Goal: Information Seeking & Learning: Find specific fact

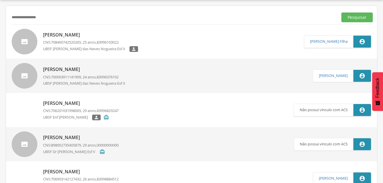
scroll to position [17, 0]
click at [56, 15] on input "**********" at bounding box center [172, 18] width 325 height 10
type input "*"
click at [350, 18] on button "Pesquisar" at bounding box center [356, 18] width 31 height 10
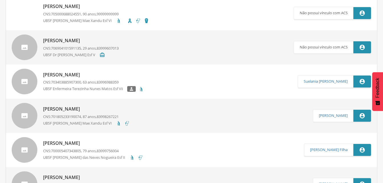
click at [85, 41] on p "[PERSON_NAME]" at bounding box center [81, 40] width 76 height 7
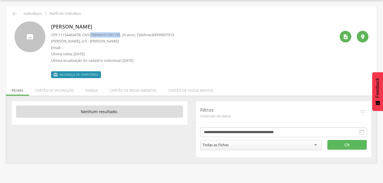
drag, startPoint x: 93, startPoint y: 34, endPoint x: 126, endPoint y: 37, distance: 32.9
click at [126, 37] on p "CPF: 11154463478 , CNS: [PHONE_NUMBER] , 29 anos, Telefone: [PHONE_NUMBER]" at bounding box center [112, 34] width 123 height 5
drag, startPoint x: 126, startPoint y: 37, endPoint x: 120, endPoint y: 36, distance: 5.7
copy p "706904101591135"
click at [92, 91] on li "Família" at bounding box center [92, 88] width 24 height 13
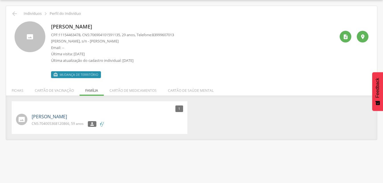
click at [52, 117] on link "[PERSON_NAME]" at bounding box center [49, 116] width 35 height 7
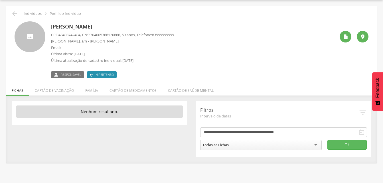
click at [94, 34] on span "704005368120866" at bounding box center [105, 34] width 30 height 5
drag, startPoint x: 94, startPoint y: 33, endPoint x: 126, endPoint y: 35, distance: 31.7
click at [126, 35] on p "CPF: 48498742404 , CNS: [PHONE_NUMBER] , 59 anos, Telefone: [PHONE_NUMBER]" at bounding box center [112, 34] width 123 height 5
drag, startPoint x: 126, startPoint y: 35, endPoint x: 117, endPoint y: 36, distance: 9.1
copy span "704005368120866"
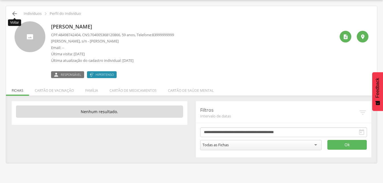
click at [13, 14] on icon "" at bounding box center [14, 13] width 7 height 7
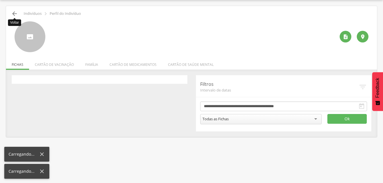
click at [12, 15] on icon "" at bounding box center [14, 13] width 7 height 7
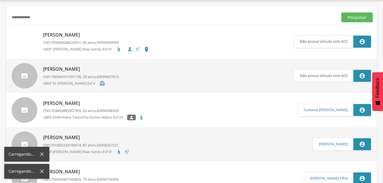
click at [44, 23] on div "**********" at bounding box center [191, 17] width 362 height 14
click at [42, 16] on input "**********" at bounding box center [172, 18] width 325 height 10
type input "*"
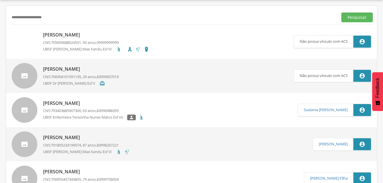
click at [47, 17] on input "**********" at bounding box center [172, 18] width 325 height 10
click at [345, 16] on button "Pesquisar" at bounding box center [356, 18] width 31 height 10
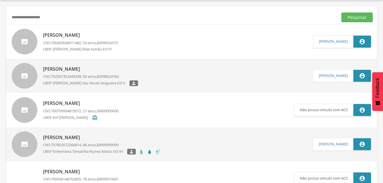
click at [86, 69] on p "[PERSON_NAME]" at bounding box center [90, 69] width 95 height 7
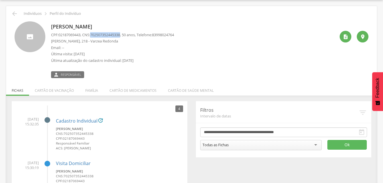
drag, startPoint x: 92, startPoint y: 35, endPoint x: 125, endPoint y: 36, distance: 32.8
click at [125, 36] on p "CPF: 02187069443 , CNS: [PHONE_NUMBER] , 50 anos, Telefone: [PHONE_NUMBER]" at bounding box center [112, 34] width 123 height 5
drag, startPoint x: 125, startPoint y: 36, endPoint x: 115, endPoint y: 34, distance: 9.9
copy p "702507352445338"
click at [90, 89] on li "Família" at bounding box center [92, 88] width 24 height 13
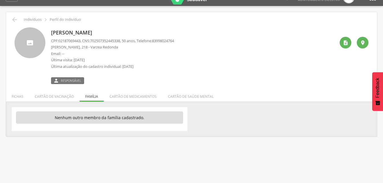
scroll to position [17, 0]
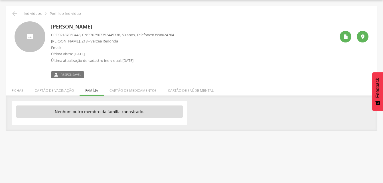
click at [91, 91] on ul "Fichas Cartão de vacinação Família Cartão de medicamentos Cartão de saúde mental" at bounding box center [191, 90] width 371 height 5
click at [16, 14] on icon "" at bounding box center [14, 13] width 7 height 7
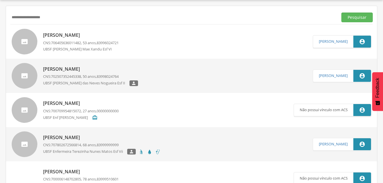
click at [59, 20] on input "**********" at bounding box center [172, 18] width 325 height 10
type input "*"
drag, startPoint x: 360, startPoint y: 20, endPoint x: 313, endPoint y: 20, distance: 46.8
click at [360, 20] on button "Pesquisar" at bounding box center [356, 18] width 31 height 10
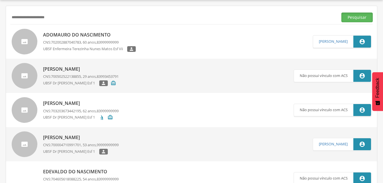
drag, startPoint x: 358, startPoint y: 18, endPoint x: 227, endPoint y: 57, distance: 136.9
click at [357, 19] on button "Pesquisar" at bounding box center [356, 18] width 31 height 10
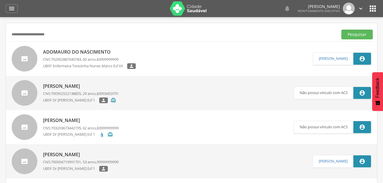
click at [60, 34] on input "**********" at bounding box center [172, 35] width 325 height 10
type input "*"
type input "**********"
click at [356, 34] on button "Pesquisar" at bounding box center [356, 35] width 31 height 10
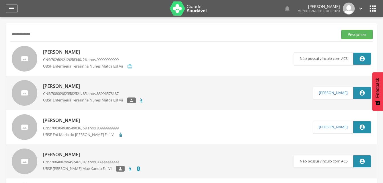
click at [64, 53] on p "[PERSON_NAME]" at bounding box center [88, 52] width 90 height 7
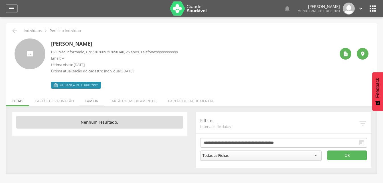
click at [94, 102] on li "Família" at bounding box center [92, 99] width 24 height 13
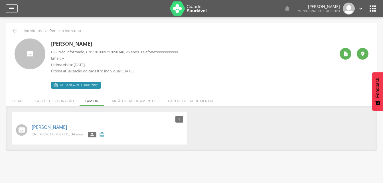
click at [10, 7] on icon "" at bounding box center [11, 8] width 7 height 7
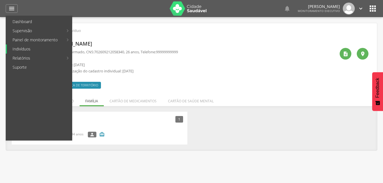
click at [21, 48] on link "Indivíduos" at bounding box center [39, 48] width 65 height 9
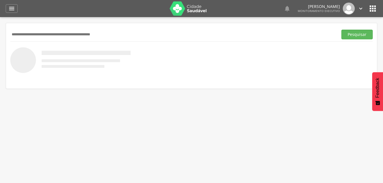
click at [22, 30] on input "text" at bounding box center [172, 35] width 325 height 10
click at [355, 36] on button "Pesquisar" at bounding box center [356, 35] width 31 height 10
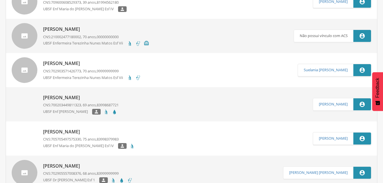
scroll to position [29, 0]
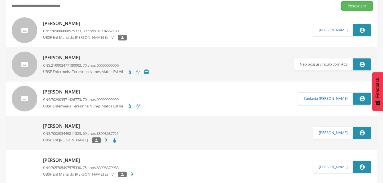
click at [94, 24] on p "[PERSON_NAME]" at bounding box center [85, 23] width 84 height 7
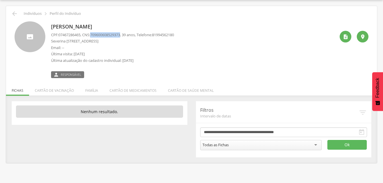
drag, startPoint x: 94, startPoint y: 34, endPoint x: 125, endPoint y: 36, distance: 30.8
click at [120, 36] on span "709600608529373" at bounding box center [105, 34] width 30 height 5
drag, startPoint x: 125, startPoint y: 36, endPoint x: 115, endPoint y: 35, distance: 9.7
copy span "709600608529373"
click at [92, 90] on li "Família" at bounding box center [92, 88] width 24 height 13
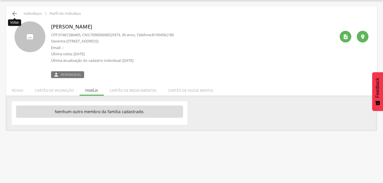
click at [11, 12] on icon "" at bounding box center [14, 13] width 7 height 7
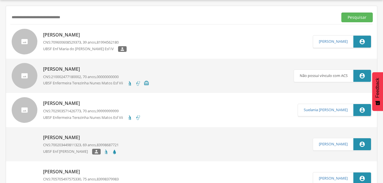
click at [78, 20] on input "**********" at bounding box center [172, 18] width 325 height 10
type input "*"
type input "**********"
drag, startPoint x: 363, startPoint y: 19, endPoint x: 308, endPoint y: 22, distance: 55.7
click at [363, 19] on button "Pesquisar" at bounding box center [356, 18] width 31 height 10
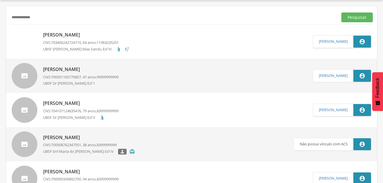
click at [58, 36] on p "[PERSON_NAME]" at bounding box center [86, 35] width 87 height 7
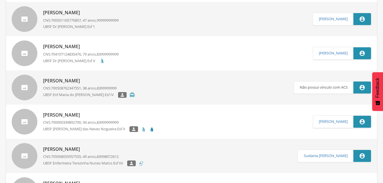
scroll to position [74, 0]
click at [62, 50] on div "[PERSON_NAME] CNS: 704107124835476 , 79 anos, 83999999999 UBSF Dr [PERSON_NAME]…" at bounding box center [81, 52] width 76 height 23
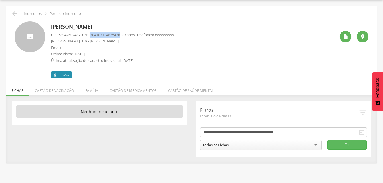
drag, startPoint x: 92, startPoint y: 35, endPoint x: 125, endPoint y: 35, distance: 32.5
click at [125, 35] on p "CPF: 58942602487 , CNS: [PHONE_NUMBER] , 79 anos, Telefone: [PHONE_NUMBER]" at bounding box center [112, 34] width 123 height 5
drag, startPoint x: 125, startPoint y: 35, endPoint x: 106, endPoint y: 34, distance: 18.9
copy p "704107124835476"
click at [93, 90] on li "Família" at bounding box center [92, 88] width 24 height 13
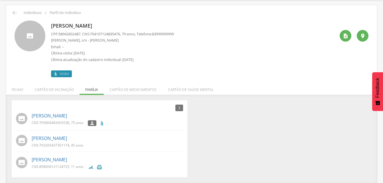
scroll to position [18, 0]
click at [54, 116] on link "[PERSON_NAME]" at bounding box center [49, 115] width 35 height 7
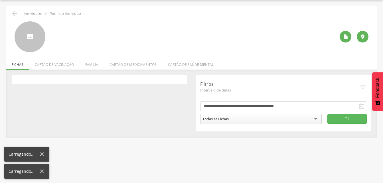
scroll to position [17, 0]
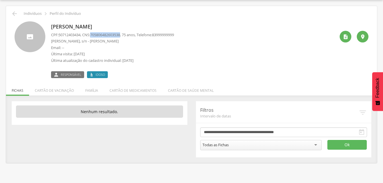
drag, startPoint x: 93, startPoint y: 33, endPoint x: 125, endPoint y: 34, distance: 32.5
click at [125, 34] on p "CPF: 50712403434 , CNS: [PHONE_NUMBER] , 75 anos, Telefone: [PHONE_NUMBER]" at bounding box center [112, 34] width 123 height 5
drag, startPoint x: 125, startPoint y: 34, endPoint x: 123, endPoint y: 34, distance: 3.0
copy p "705806482603538"
click at [89, 89] on li "Família" at bounding box center [92, 88] width 24 height 13
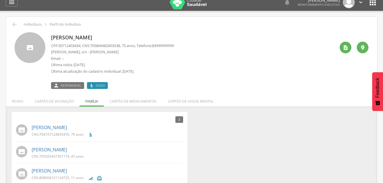
scroll to position [0, 0]
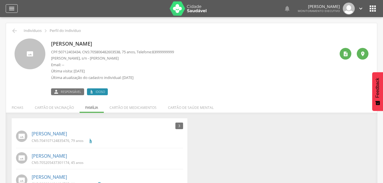
click at [9, 9] on icon "" at bounding box center [11, 8] width 7 height 7
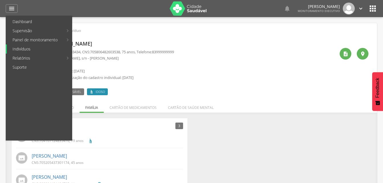
click at [21, 49] on link "Indivíduos" at bounding box center [39, 48] width 65 height 9
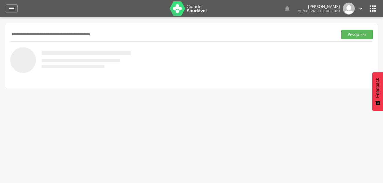
click at [27, 35] on input "text" at bounding box center [172, 35] width 325 height 10
type input "*"
click at [361, 35] on button "Pesquisar" at bounding box center [356, 35] width 31 height 10
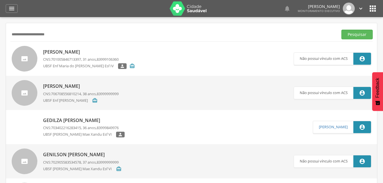
click at [31, 34] on input "**********" at bounding box center [172, 35] width 325 height 10
click at [31, 35] on input "**********" at bounding box center [172, 35] width 325 height 10
type input "**********"
click at [350, 35] on button "Pesquisar" at bounding box center [356, 35] width 31 height 10
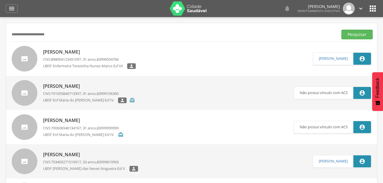
click at [64, 53] on p "[PERSON_NAME]" at bounding box center [89, 52] width 93 height 7
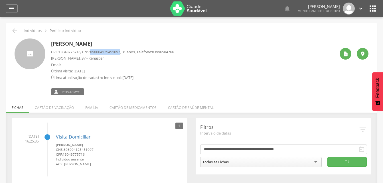
drag, startPoint x: 93, startPoint y: 52, endPoint x: 126, endPoint y: 52, distance: 32.8
click at [126, 52] on p "CPF: 13043775716 , CNS: [PHONE_NUMBER] , 31 anos, Telefone: [PHONE_NUMBER]" at bounding box center [112, 51] width 123 height 5
drag, startPoint x: 126, startPoint y: 52, endPoint x: 110, endPoint y: 55, distance: 16.0
drag, startPoint x: 110, startPoint y: 55, endPoint x: 109, endPoint y: 52, distance: 3.6
copy p "898004125451097"
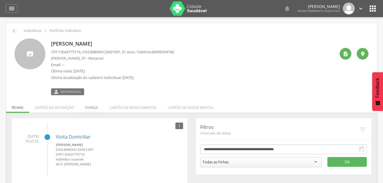
click at [88, 107] on li "Família" at bounding box center [92, 106] width 24 height 13
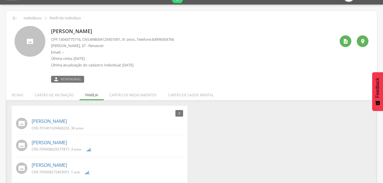
scroll to position [18, 0]
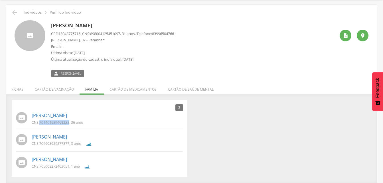
drag, startPoint x: 39, startPoint y: 123, endPoint x: 69, endPoint y: 123, distance: 29.7
click at [69, 123] on p "CNS: 701401639468233 , 36 anos" at bounding box center [58, 122] width 52 height 5
drag, startPoint x: 69, startPoint y: 123, endPoint x: 60, endPoint y: 123, distance: 8.6
copy p "701401639468233"
drag, startPoint x: 39, startPoint y: 144, endPoint x: 70, endPoint y: 147, distance: 31.0
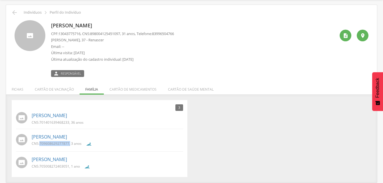
click at [70, 147] on div "CNS: 709608629277877 , 3 anos" at bounding box center [59, 144] width 54 height 7
drag, startPoint x: 70, startPoint y: 147, endPoint x: 60, endPoint y: 145, distance: 10.4
copy p "709608629277877 ,"
drag, startPoint x: 40, startPoint y: 166, endPoint x: 69, endPoint y: 167, distance: 29.7
click at [69, 167] on p "CNS: 705008272403051 , 1 ano" at bounding box center [56, 166] width 48 height 5
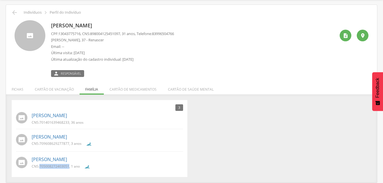
drag, startPoint x: 69, startPoint y: 167, endPoint x: 63, endPoint y: 165, distance: 6.8
copy span "705008272403051"
